Goal: Check status: Check status

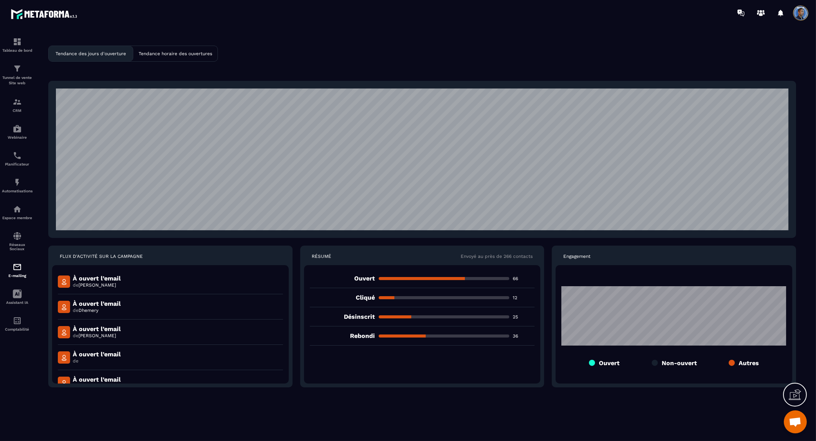
scroll to position [3819, 0]
click at [20, 272] on div "E-mailing" at bounding box center [17, 269] width 31 height 15
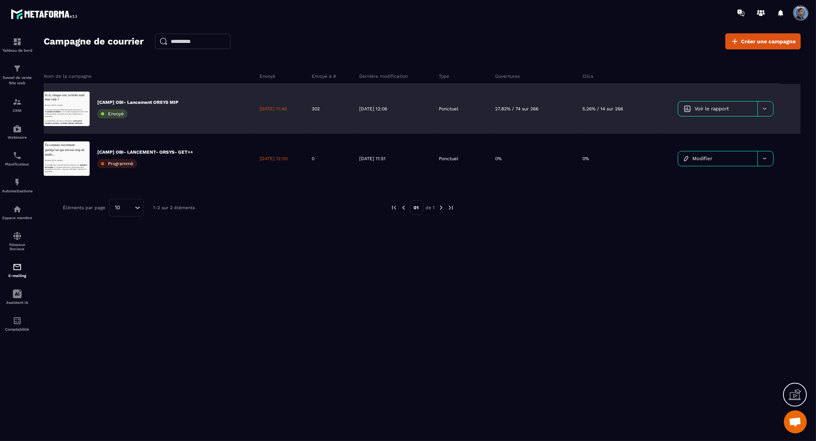
click at [609, 108] on p "5.26% / 14 sur 266" at bounding box center [603, 109] width 41 height 6
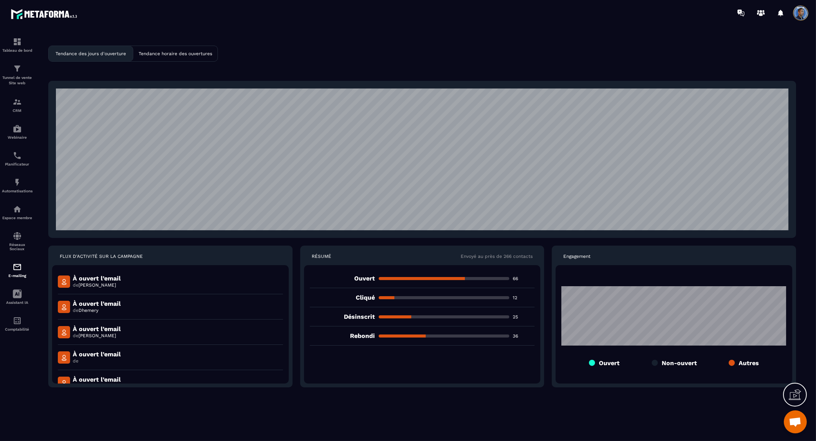
click at [107, 55] on p "Tendance des jours d'ouverture" at bounding box center [91, 53] width 70 height 5
click at [176, 54] on p "Tendance horaire des ouvertures" at bounding box center [176, 53] width 74 height 5
click at [115, 56] on p "Tendance des jours d'ouverture" at bounding box center [91, 53] width 70 height 5
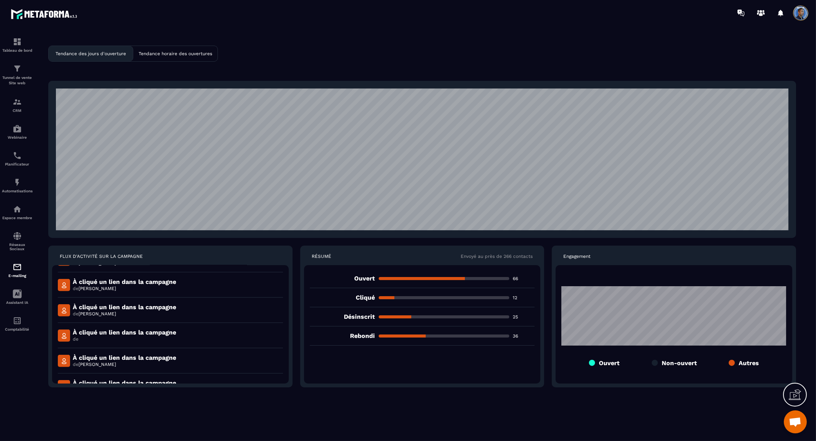
scroll to position [2130, 0]
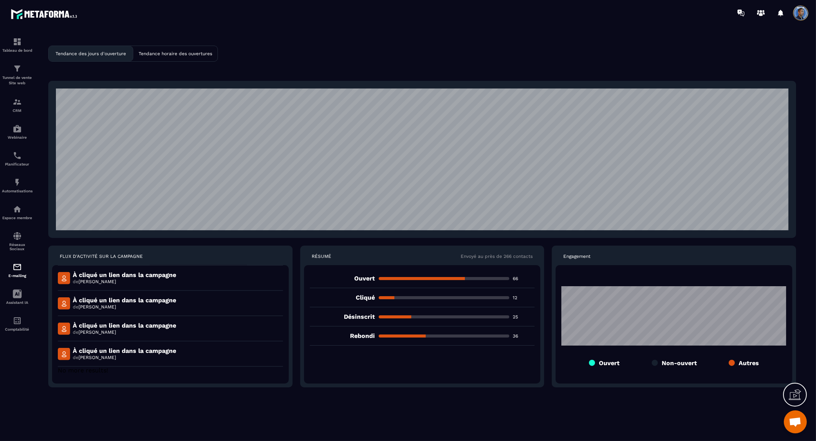
click at [515, 315] on p "25" at bounding box center [524, 317] width 22 height 6
click at [360, 314] on p "Désinscrit" at bounding box center [342, 316] width 65 height 7
click at [364, 297] on p "Cliqué" at bounding box center [342, 297] width 65 height 7
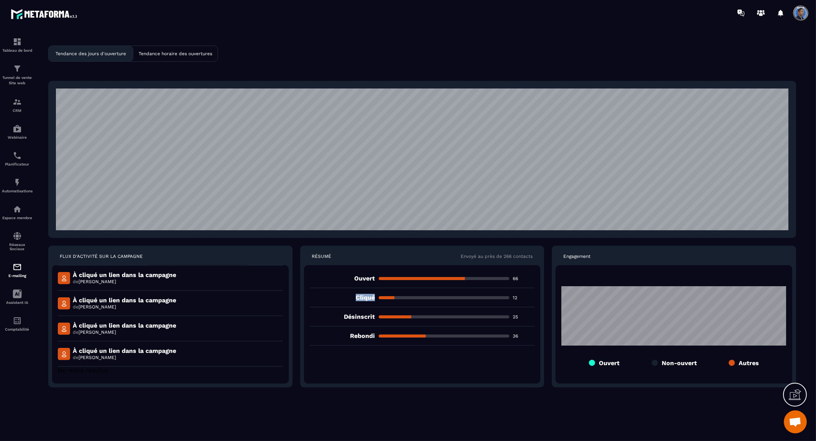
click at [364, 297] on p "Cliqué" at bounding box center [342, 297] width 65 height 7
click at [364, 276] on p "Ouvert" at bounding box center [342, 278] width 65 height 7
click at [366, 336] on p "Rebondi" at bounding box center [342, 335] width 65 height 7
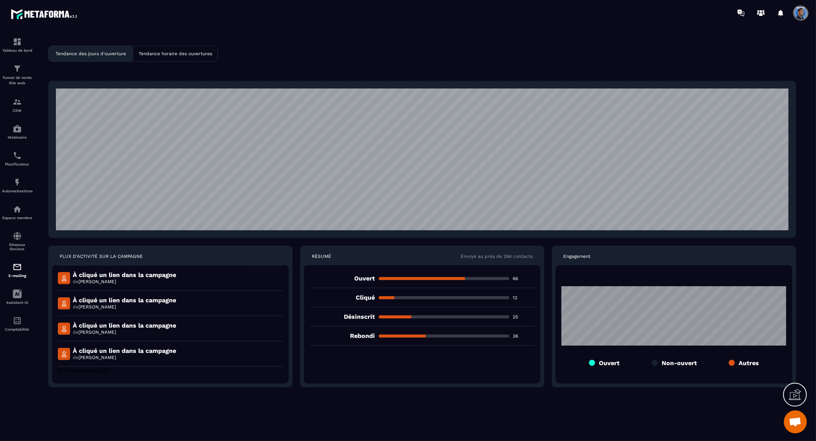
click at [395, 368] on div "Ouvert 66 Cliqué 12 Désinscrit 25 Rebondi 36" at bounding box center [422, 324] width 237 height 118
click at [165, 52] on p "Tendance horaire des ouvertures" at bounding box center [176, 53] width 74 height 5
click at [105, 51] on p "Tendance des jours d'ouverture" at bounding box center [91, 53] width 70 height 5
click at [394, 47] on div "Tendance des jours d'ouverture Tendance horaire des ouvertures FLUX D'ACTIVITÉ …" at bounding box center [422, 240] width 772 height 414
